Goal: Find specific page/section: Find specific page/section

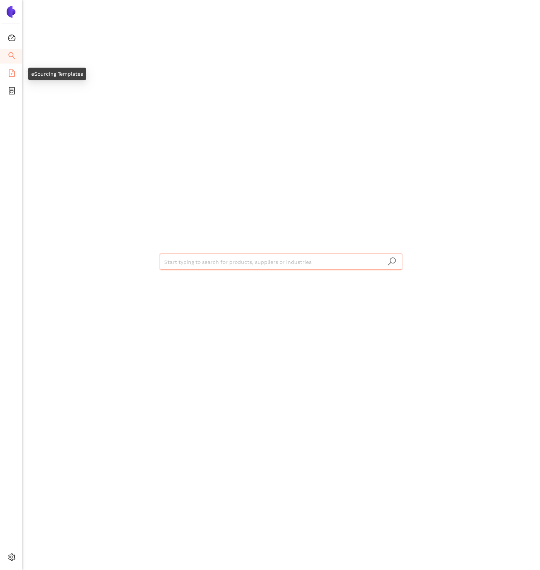
click at [11, 75] on icon "file-add" at bounding box center [12, 72] width 6 height 7
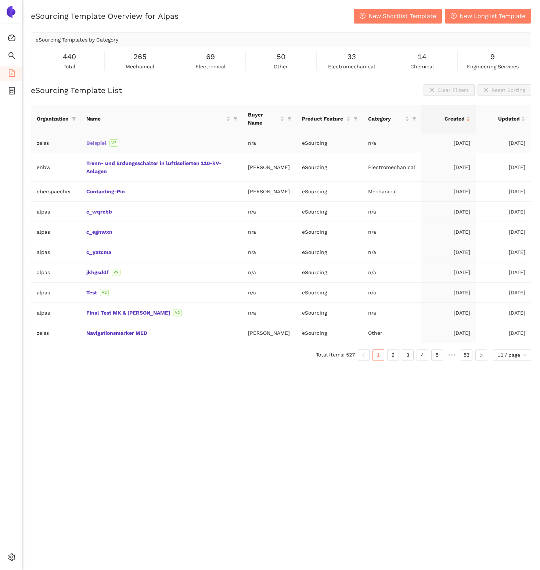
click at [0, 0] on link "Beispiel" at bounding box center [0, 0] width 0 height 0
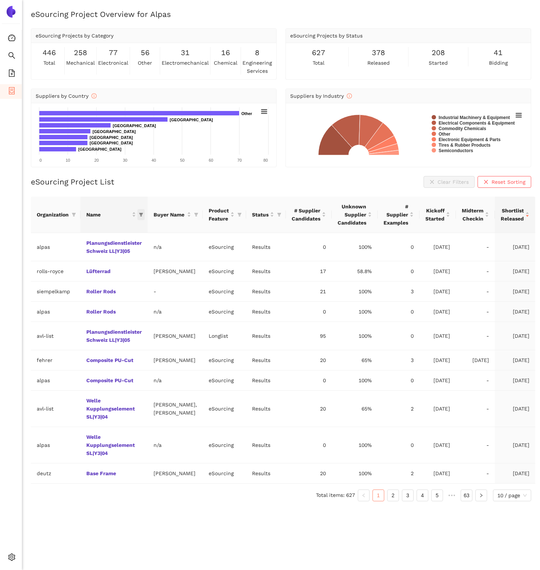
click at [141, 216] on icon "filter" at bounding box center [141, 214] width 4 height 4
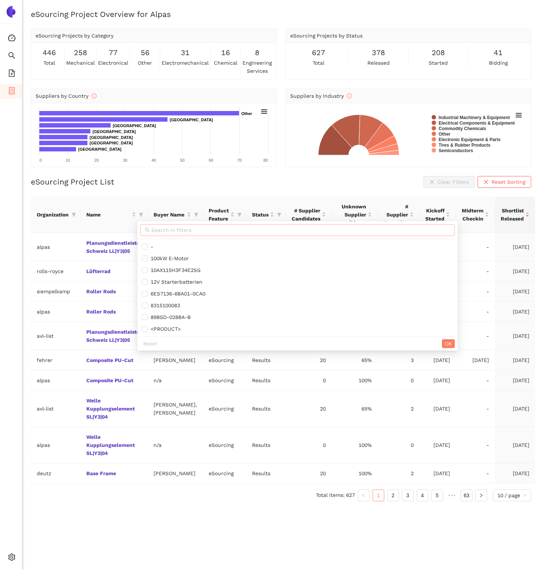
click at [156, 228] on input "text" at bounding box center [300, 230] width 299 height 8
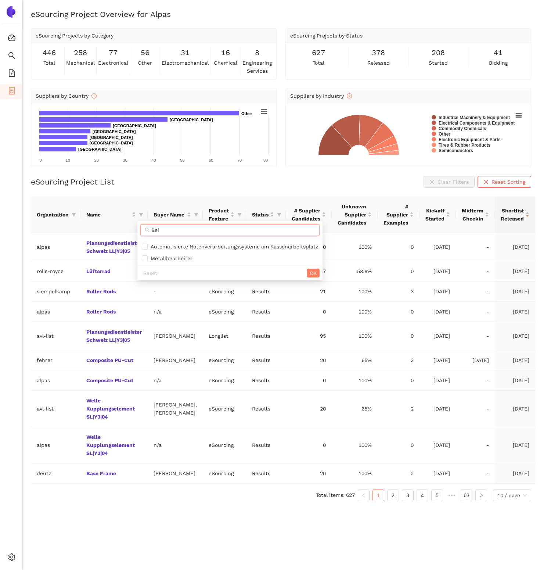
type input "Beis"
click at [154, 186] on div "eSourcing Project List Clear Filters Reset Sorting" at bounding box center [281, 182] width 500 height 12
